Goal: Information Seeking & Learning: Learn about a topic

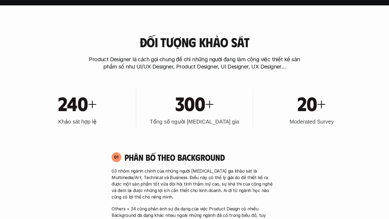
scroll to position [214, 0]
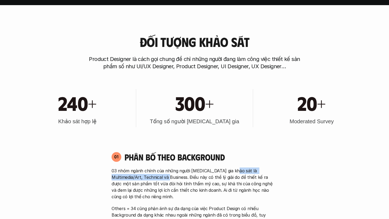
drag, startPoint x: 230, startPoint y: 171, endPoint x: 157, endPoint y: 178, distance: 73.0
click at [157, 178] on p "03 nhóm ngành chính của những người [MEDICAL_DATA] gia khảo sát là Multimedia/A…" at bounding box center [195, 184] width 166 height 32
copy p "Multimedia/Art, Technical và Business."
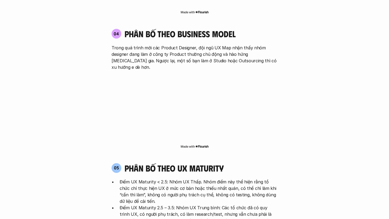
scroll to position [961, 0]
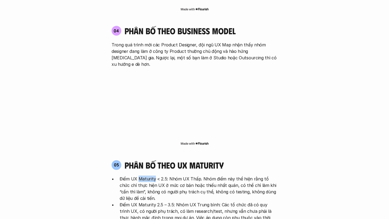
drag, startPoint x: 139, startPoint y: 155, endPoint x: 154, endPoint y: 154, distance: 15.1
click at [154, 176] on p "Điểm UX Maturity < 2.5: Nhóm UX Thấp. Nhóm điểm này thể hiện rằng tổ chức chỉ t…" at bounding box center [199, 189] width 158 height 26
copy p "Maturity"
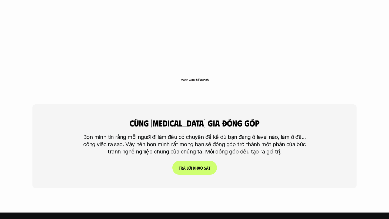
scroll to position [1260, 0]
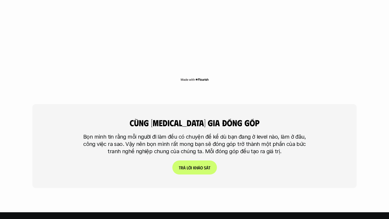
click at [196, 161] on link "T r ả l ờ i k h ả o s á t" at bounding box center [194, 168] width 45 height 14
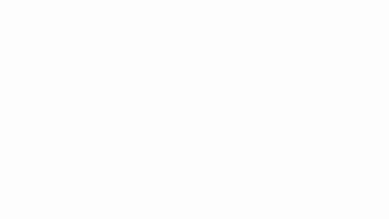
scroll to position [951, 0]
